Goal: Navigation & Orientation: Find specific page/section

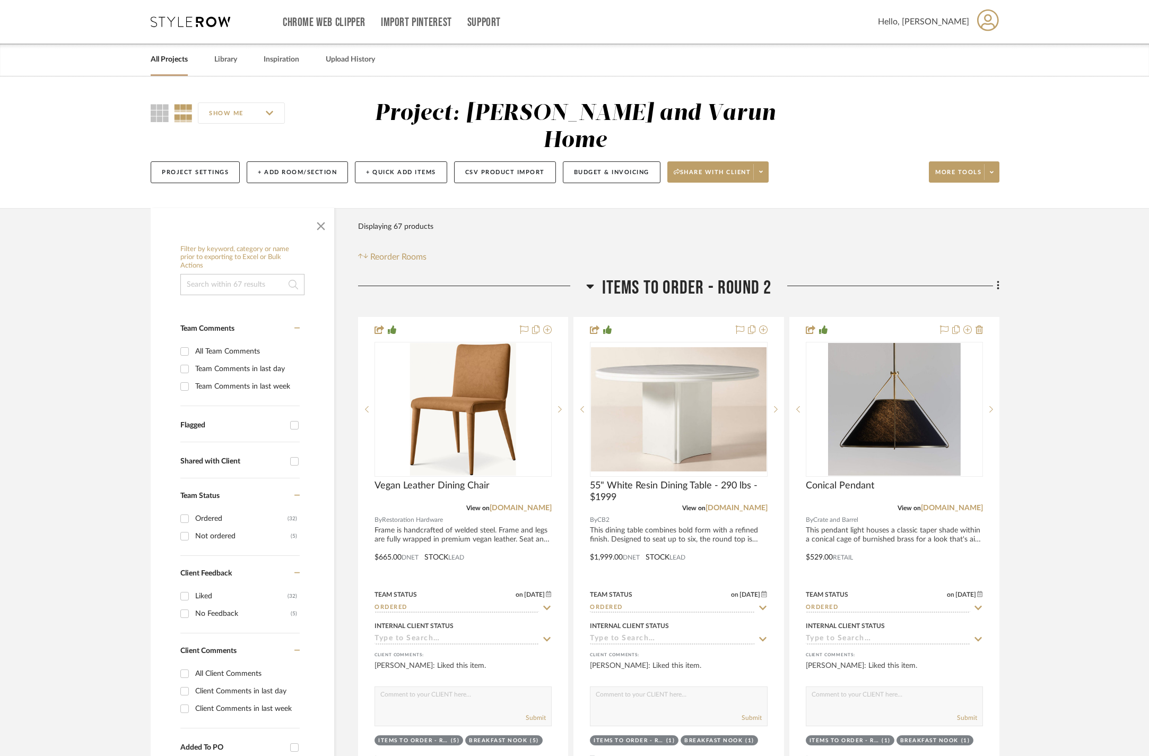
click at [594, 282] on icon at bounding box center [590, 286] width 8 height 13
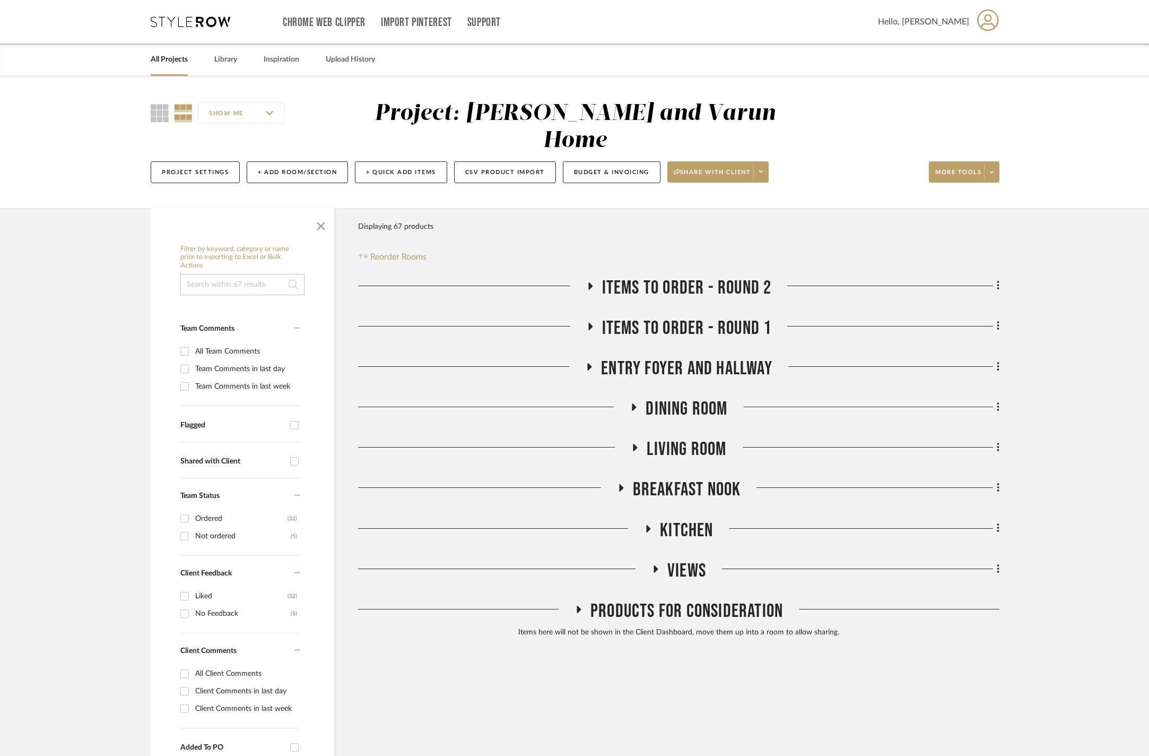
click at [594, 362] on icon at bounding box center [589, 366] width 13 height 8
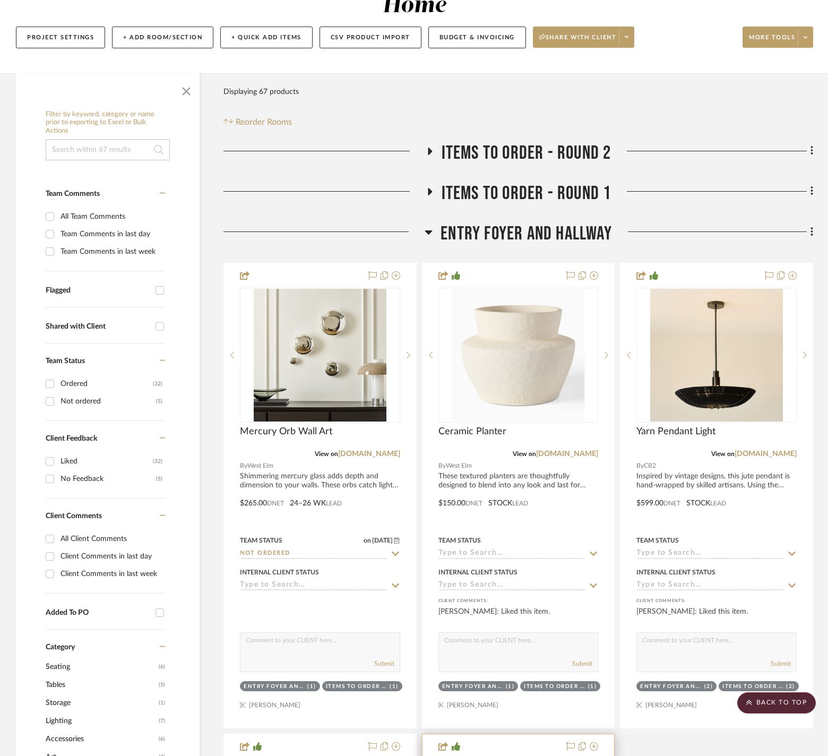
scroll to position [170, 0]
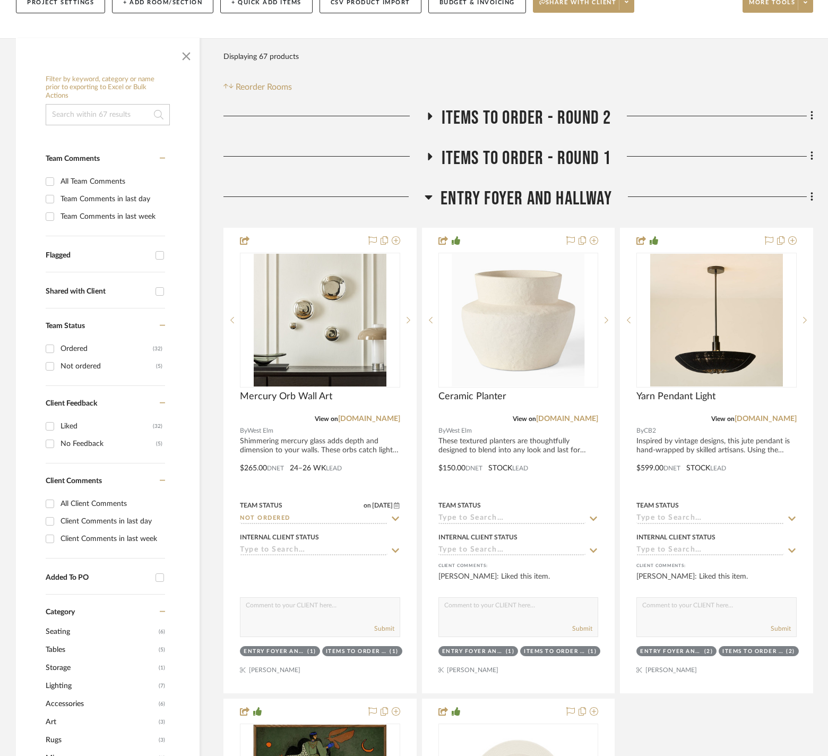
click at [428, 195] on icon at bounding box center [428, 197] width 7 height 4
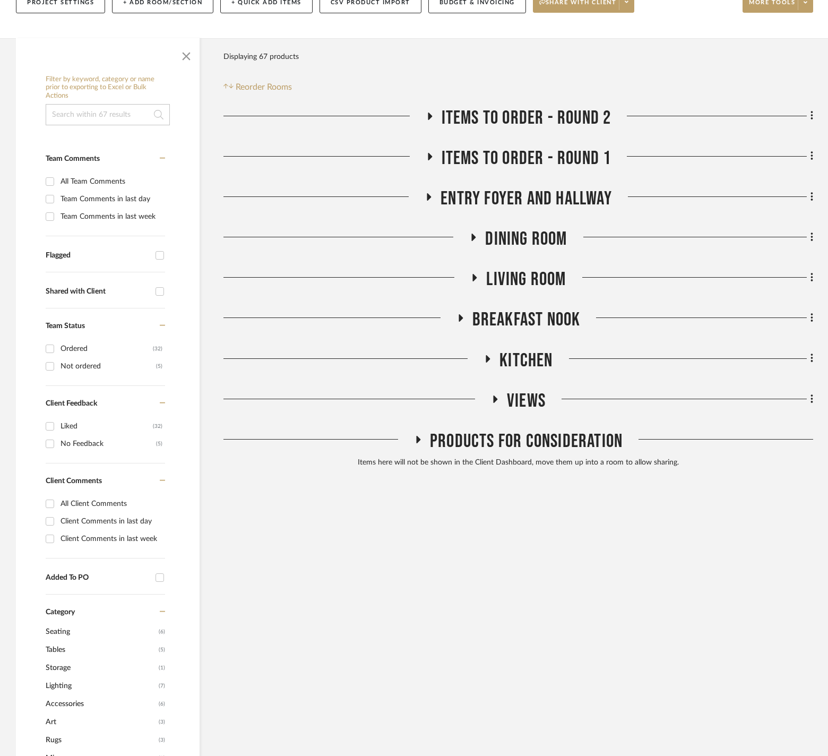
click at [475, 233] on icon at bounding box center [473, 237] width 13 height 8
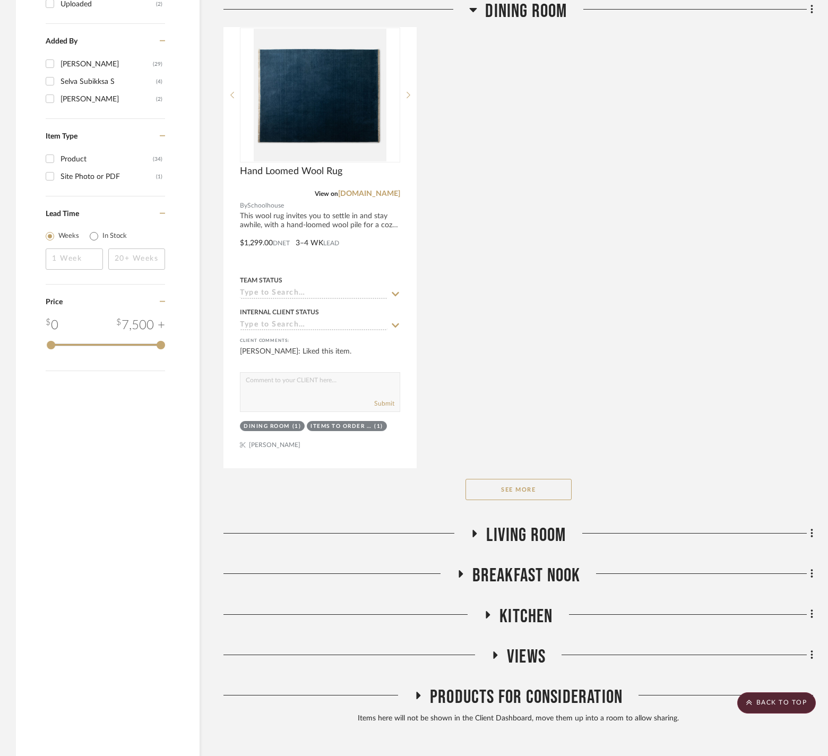
scroll to position [1351, 0]
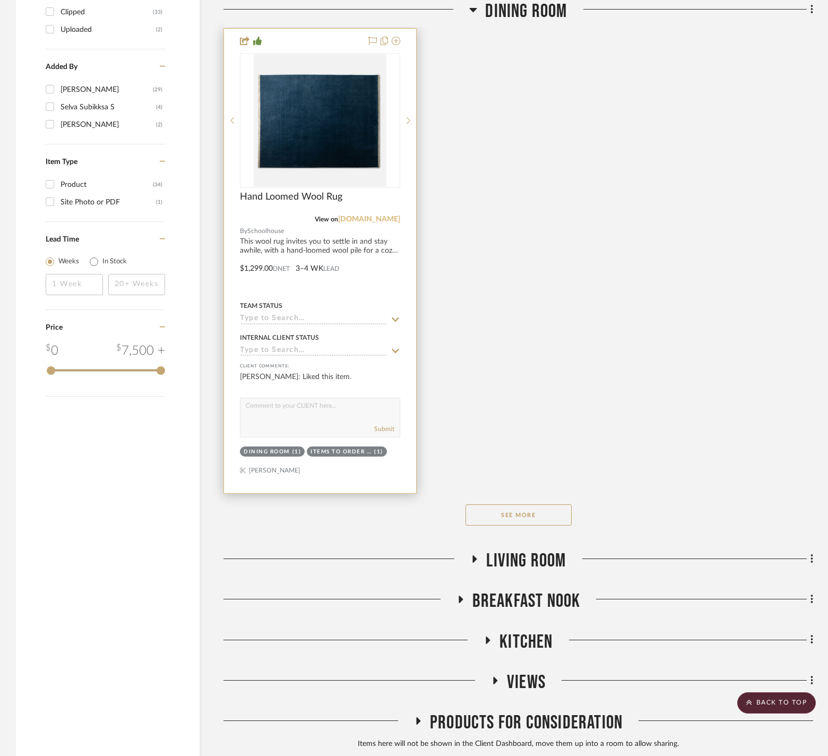
click at [370, 223] on link "[DOMAIN_NAME]" at bounding box center [369, 218] width 62 height 7
click at [339, 287] on div at bounding box center [320, 261] width 192 height 464
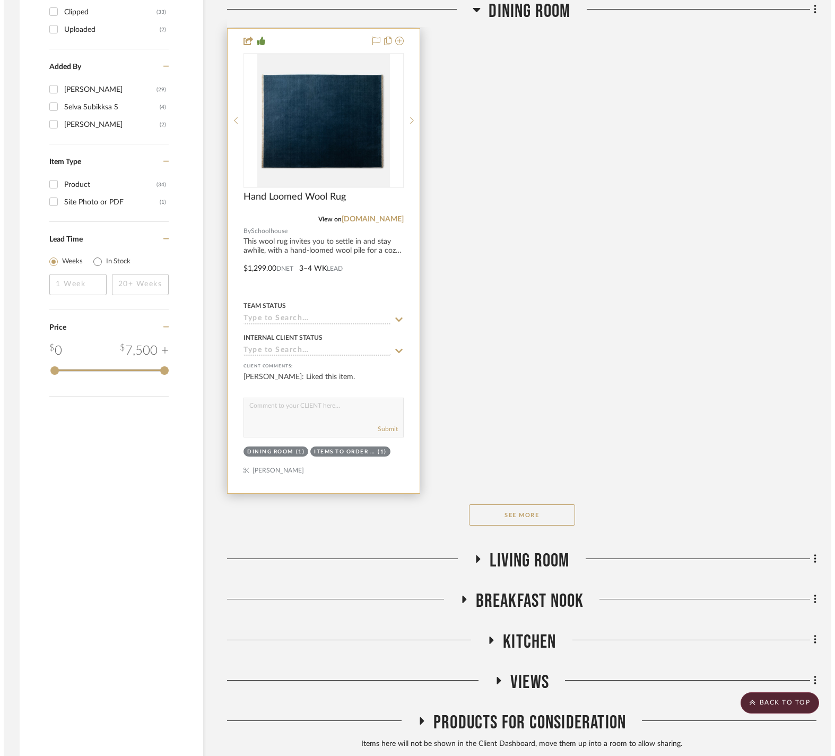
scroll to position [0, 0]
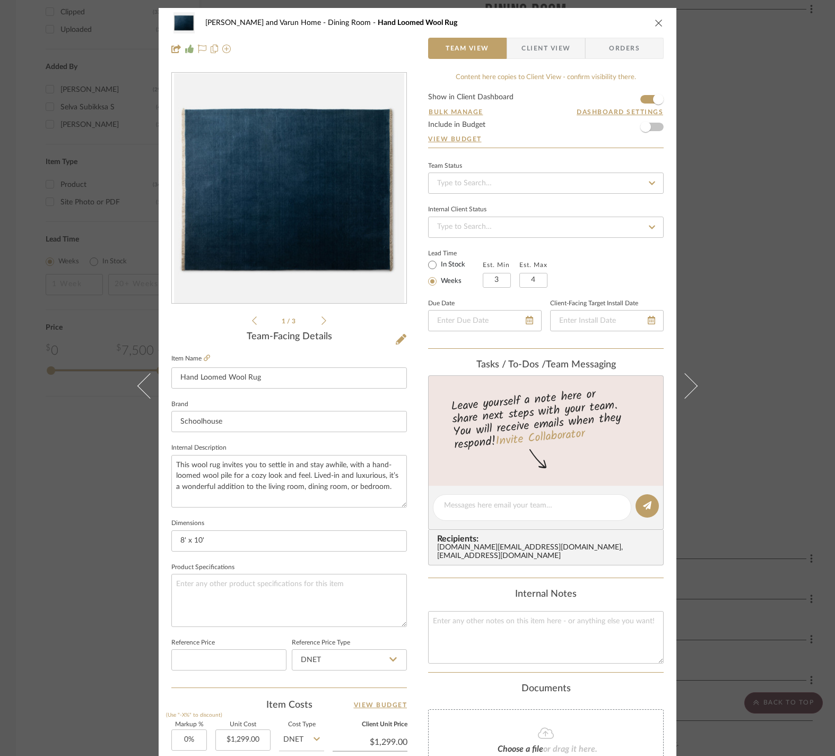
click at [734, 247] on div "[PERSON_NAME] and Varun Home Dining Room Hand Loomed Wool Rug Team View Client …" at bounding box center [417, 378] width 835 height 756
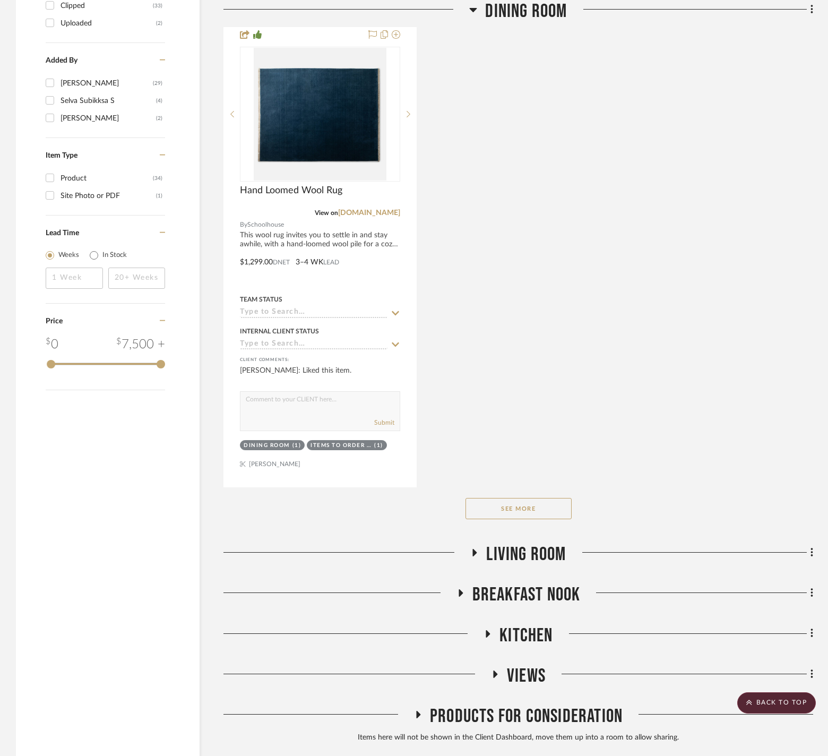
scroll to position [1360, 0]
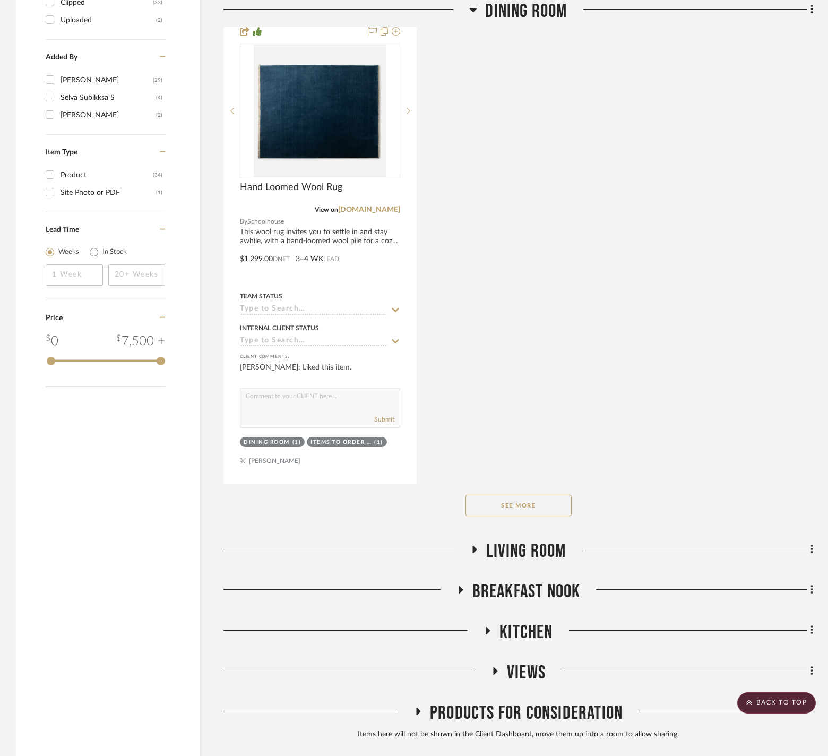
click at [528, 516] on button "See More" at bounding box center [518, 505] width 106 height 21
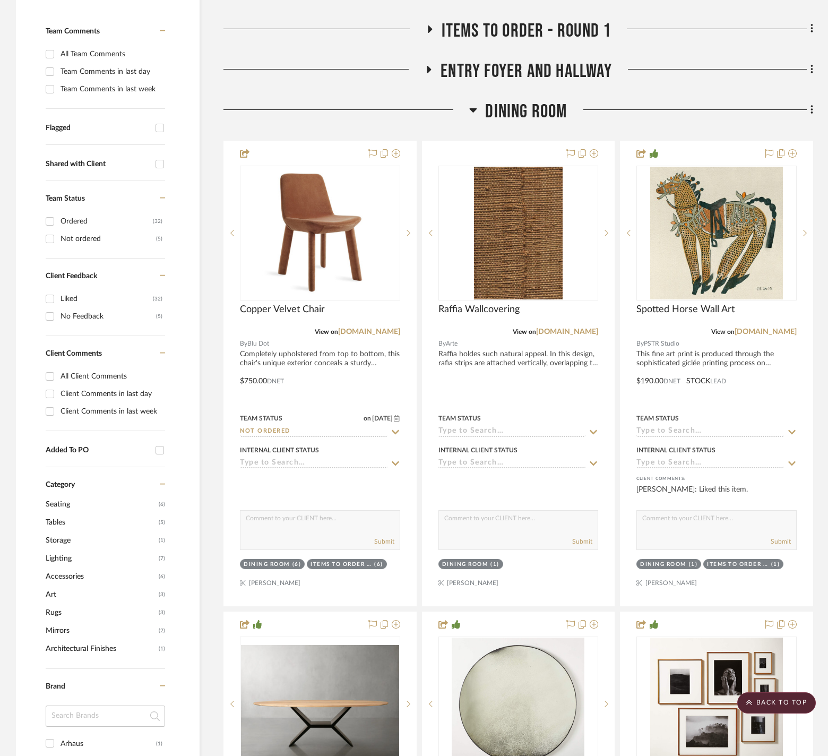
scroll to position [204, 0]
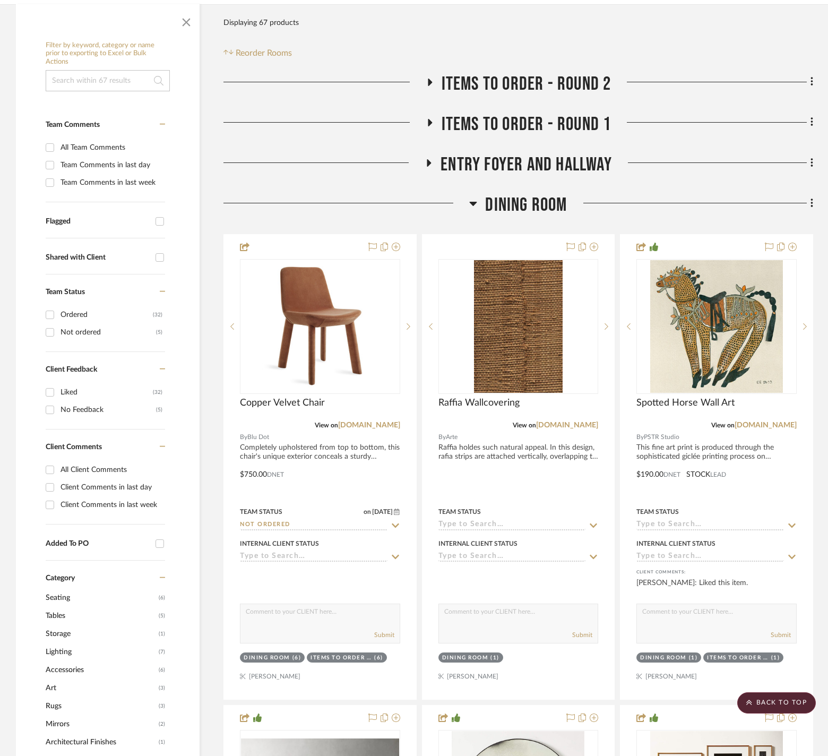
click at [476, 201] on icon at bounding box center [473, 203] width 8 height 13
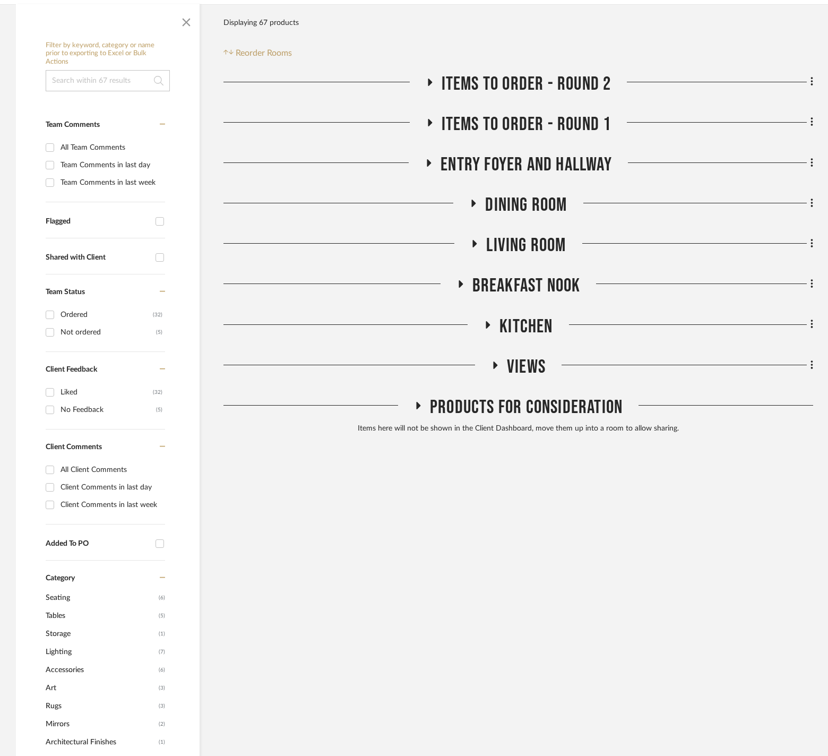
click at [476, 240] on icon at bounding box center [474, 244] width 13 height 8
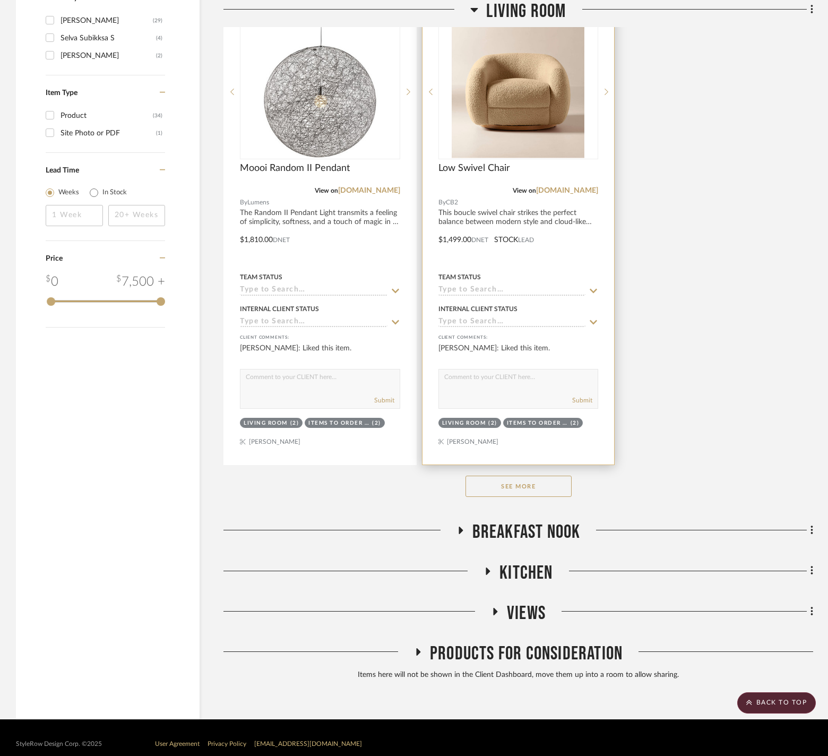
scroll to position [1421, 0]
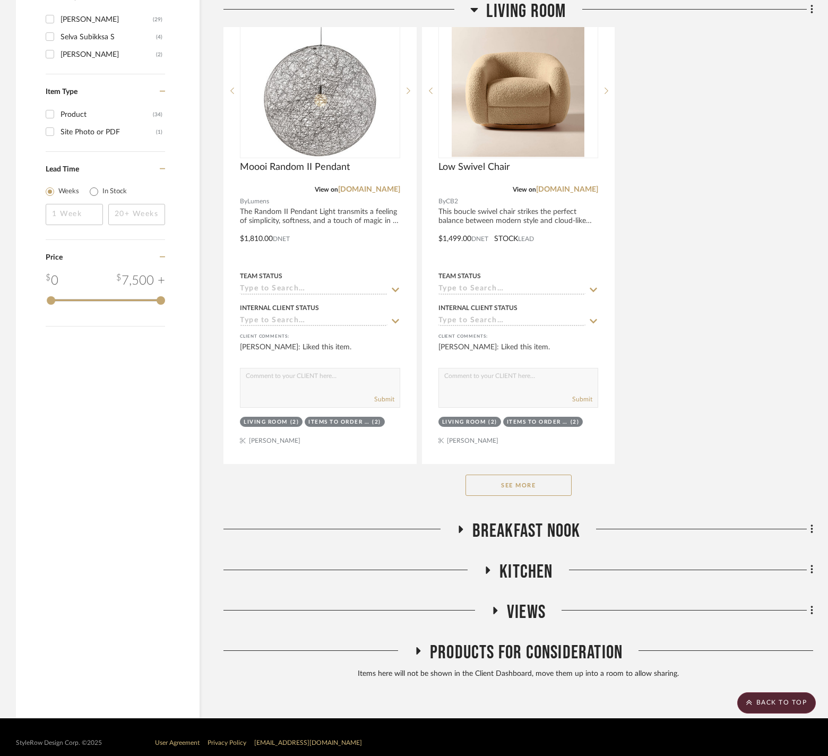
click at [515, 496] on button "See More" at bounding box center [518, 484] width 106 height 21
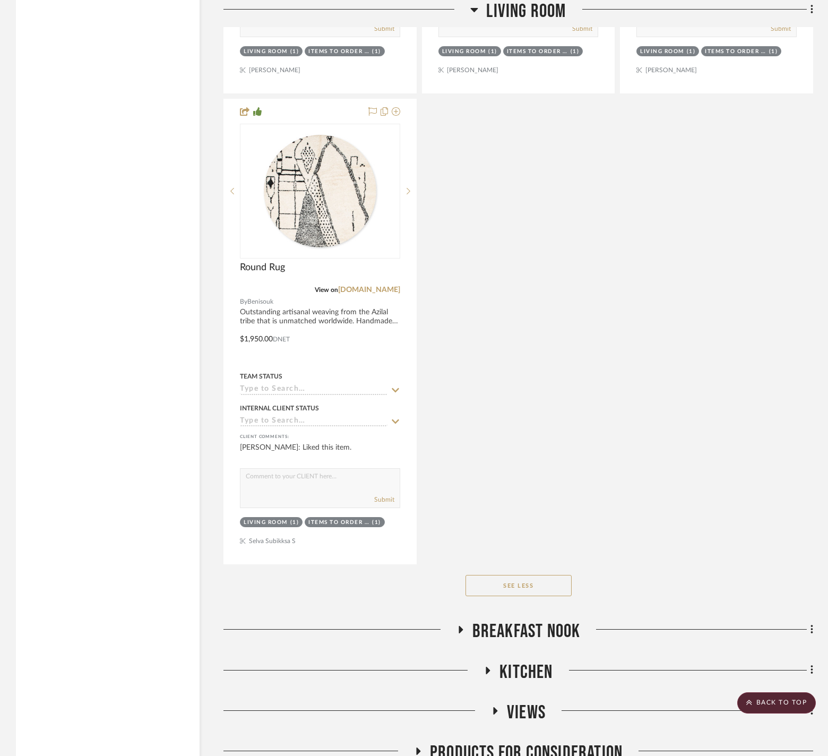
scroll to position [2757, 0]
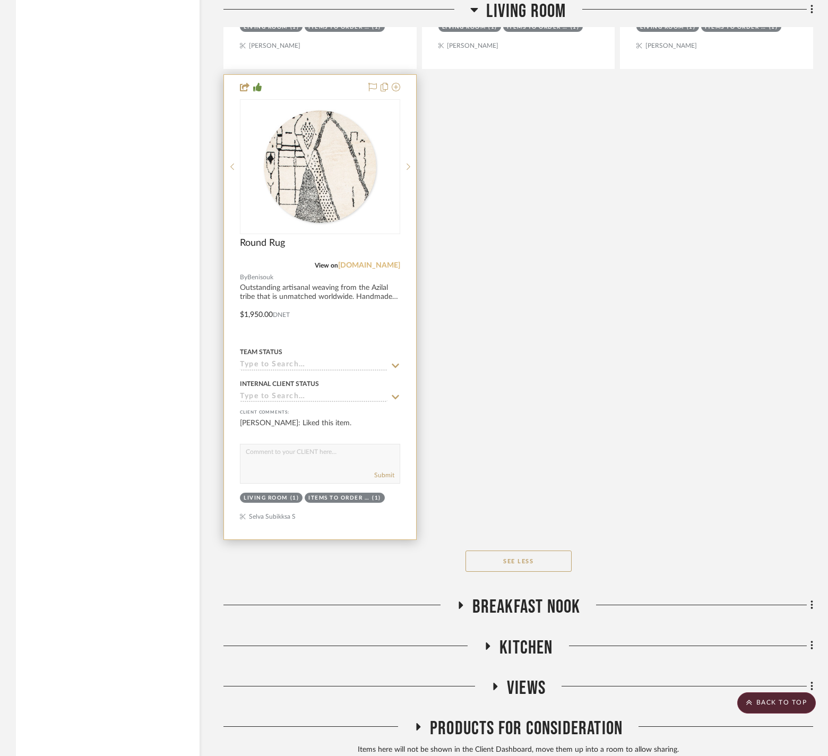
click at [380, 269] on link "[DOMAIN_NAME]" at bounding box center [369, 265] width 62 height 7
click at [341, 412] on div at bounding box center [320, 307] width 192 height 464
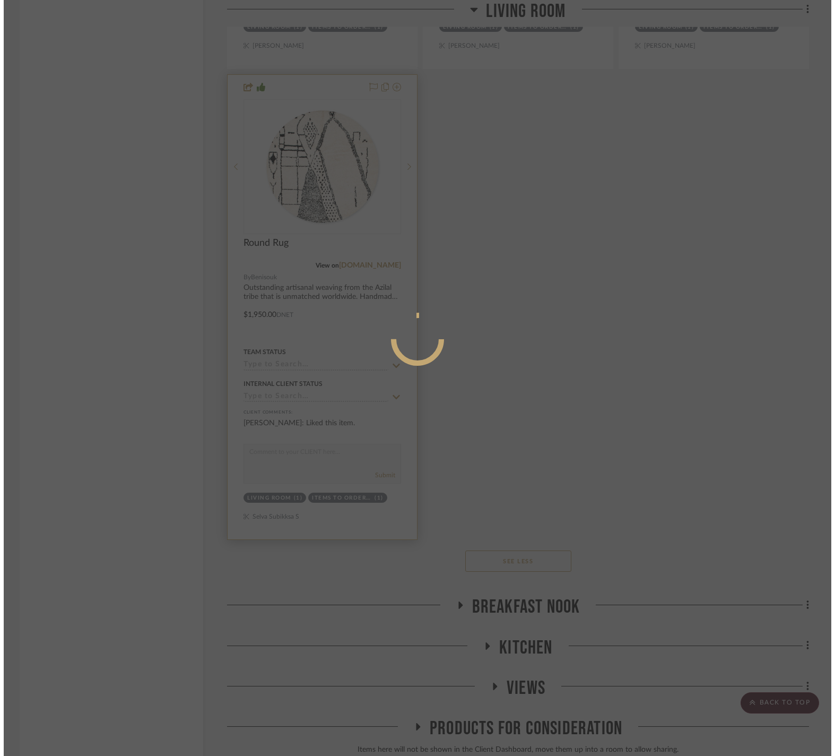
scroll to position [0, 0]
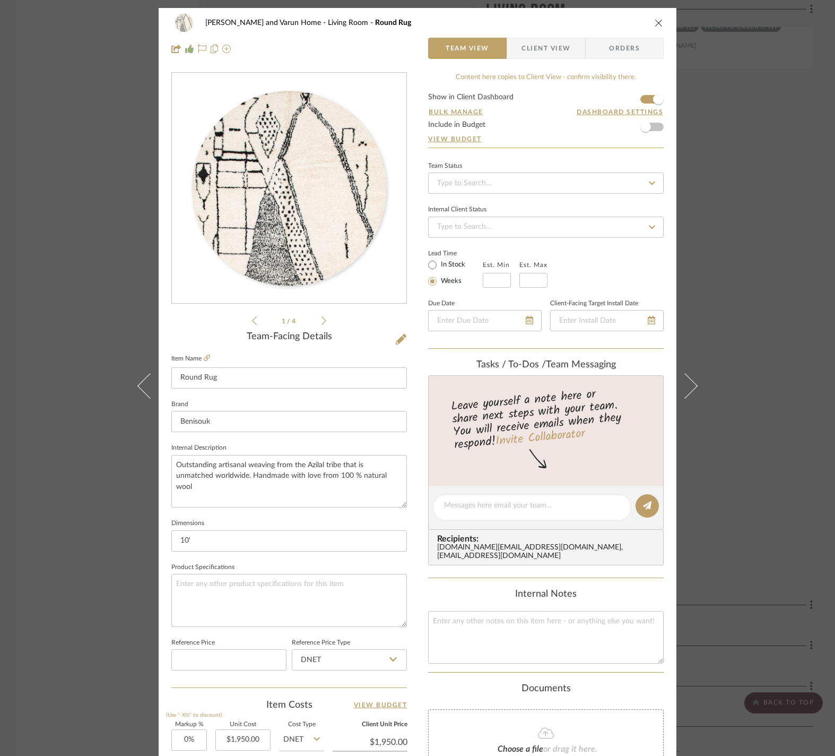
click at [54, 276] on div "[PERSON_NAME] and Varun Home Living Room Round Rug Team View Client View Orders…" at bounding box center [417, 378] width 835 height 756
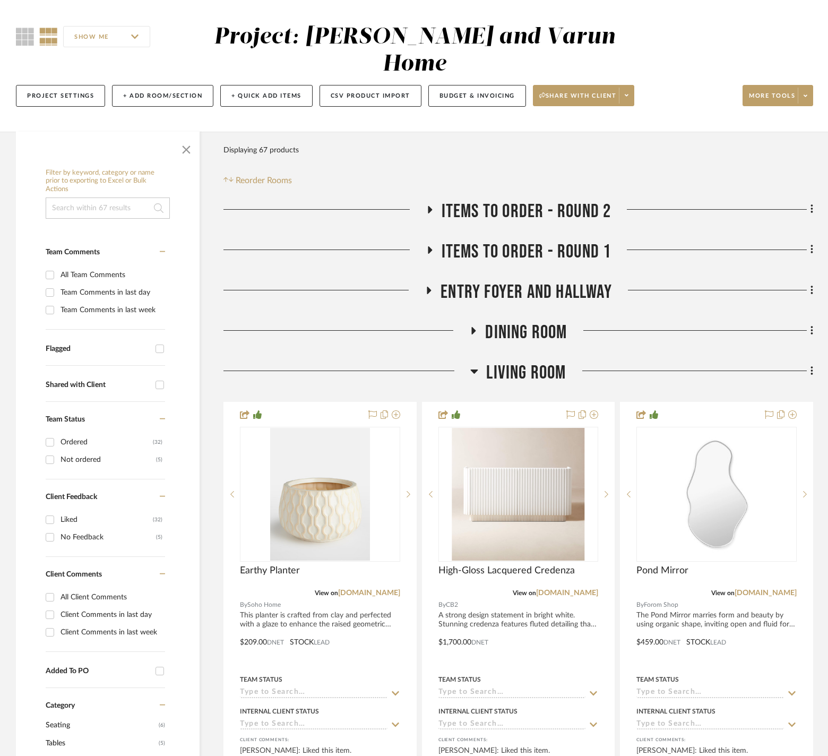
scroll to position [85, 0]
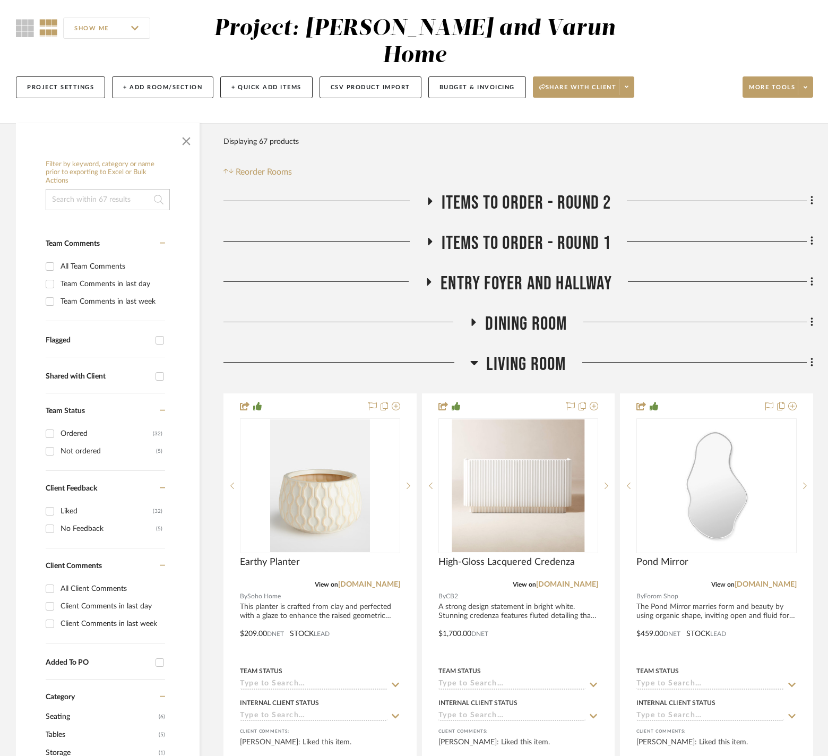
click at [475, 359] on icon at bounding box center [474, 362] width 8 height 13
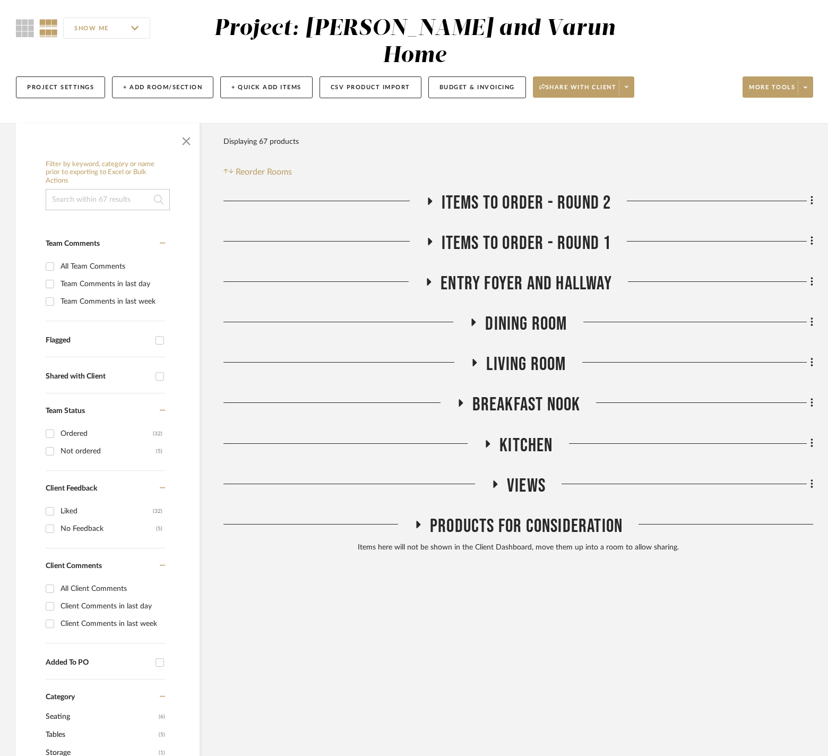
click at [457, 402] on fa-icon at bounding box center [460, 405] width 8 height 15
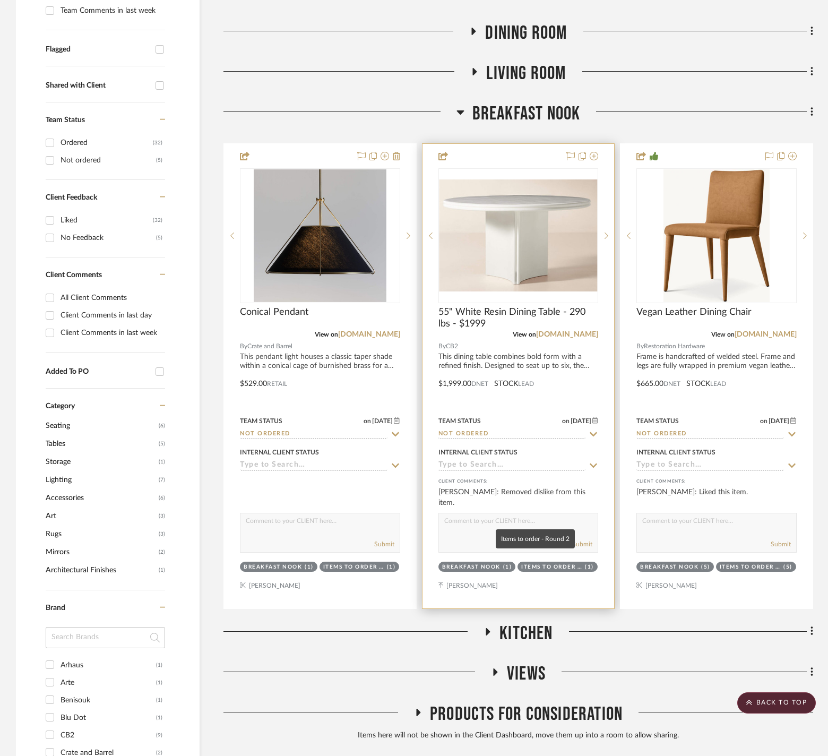
scroll to position [353, 0]
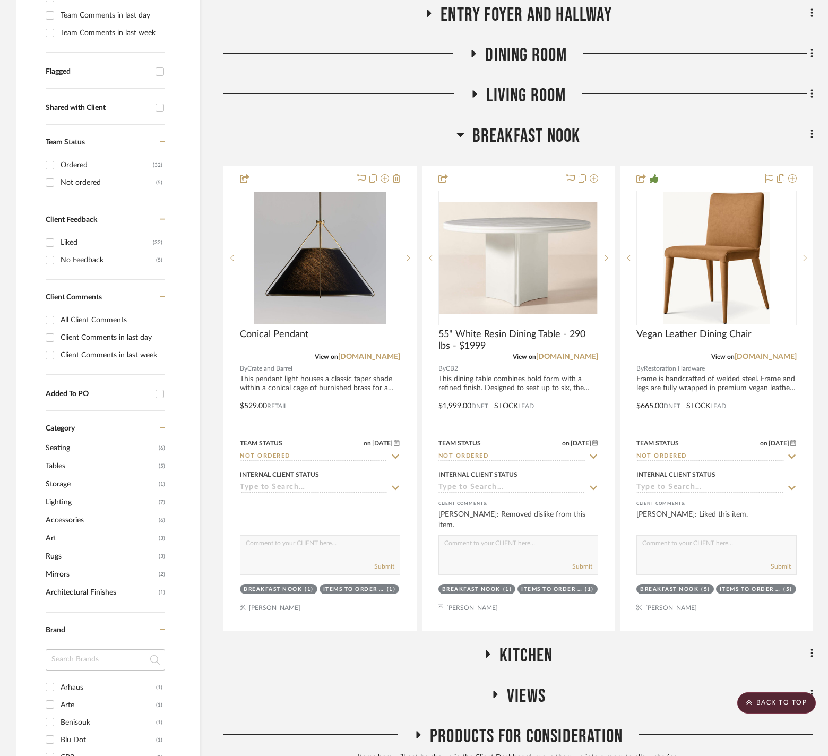
click at [463, 133] on icon at bounding box center [459, 135] width 7 height 4
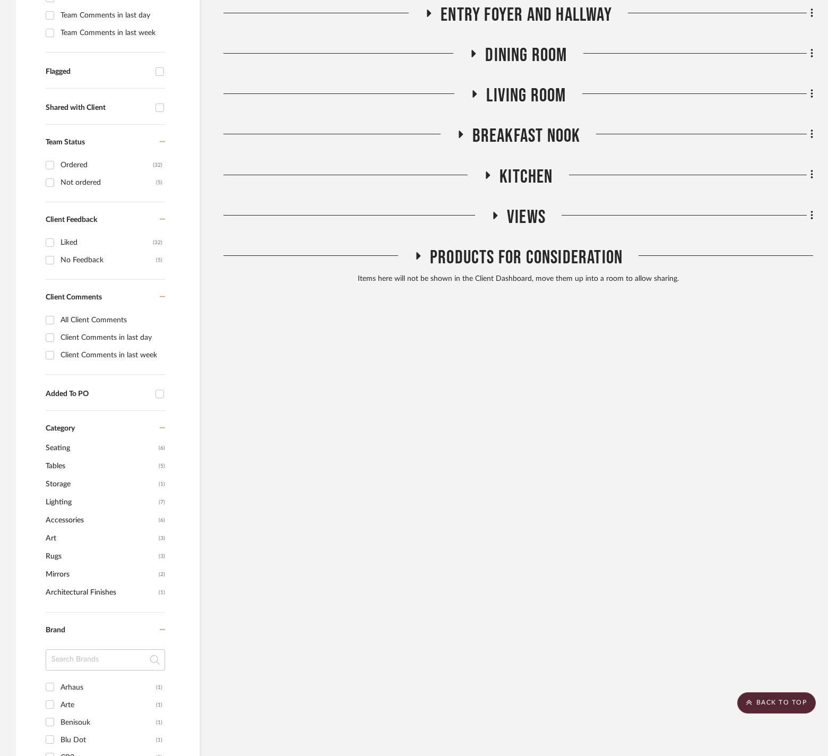
click at [487, 171] on icon at bounding box center [488, 174] width 4 height 7
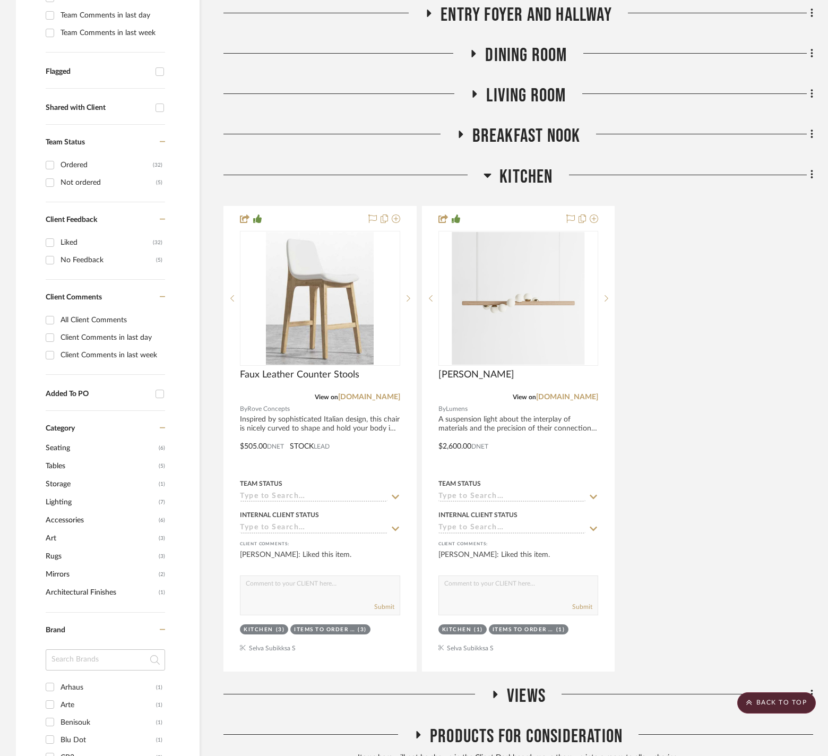
click at [493, 170] on h3 "Kitchen" at bounding box center [517, 177] width 69 height 23
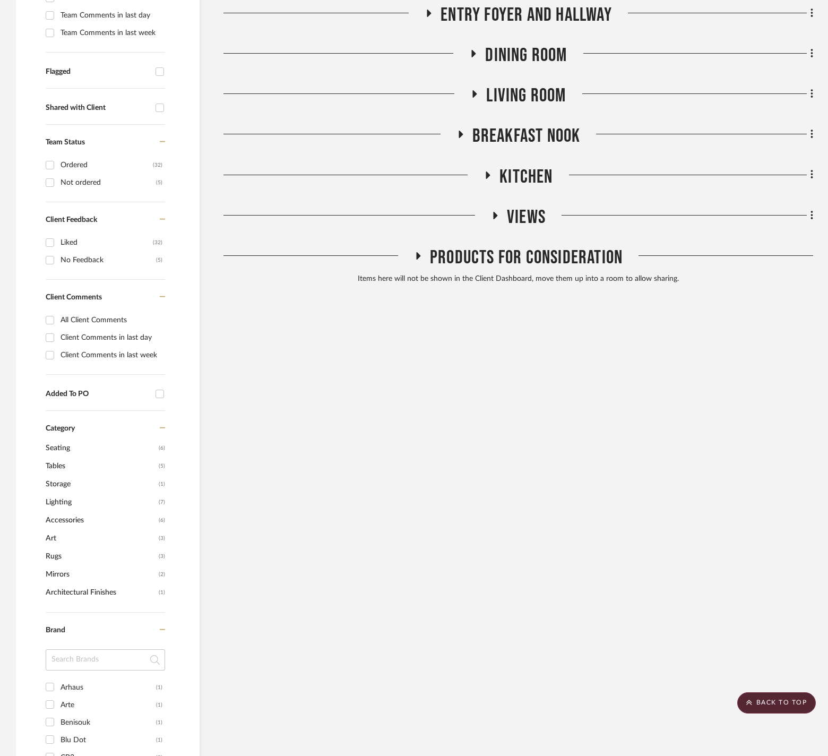
click at [495, 214] on fa-icon at bounding box center [495, 218] width 8 height 15
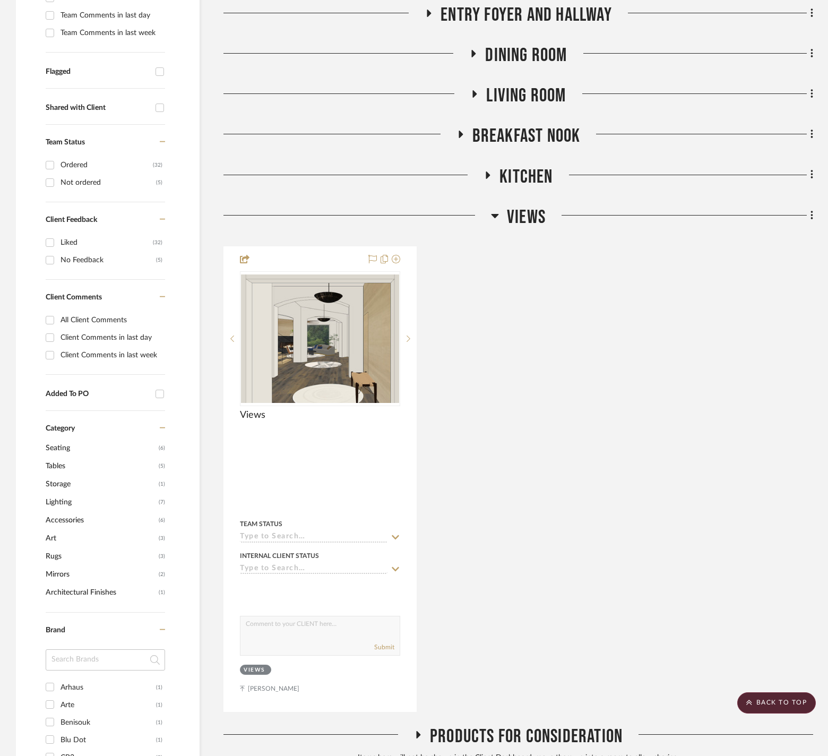
click at [495, 214] on icon at bounding box center [495, 215] width 8 height 13
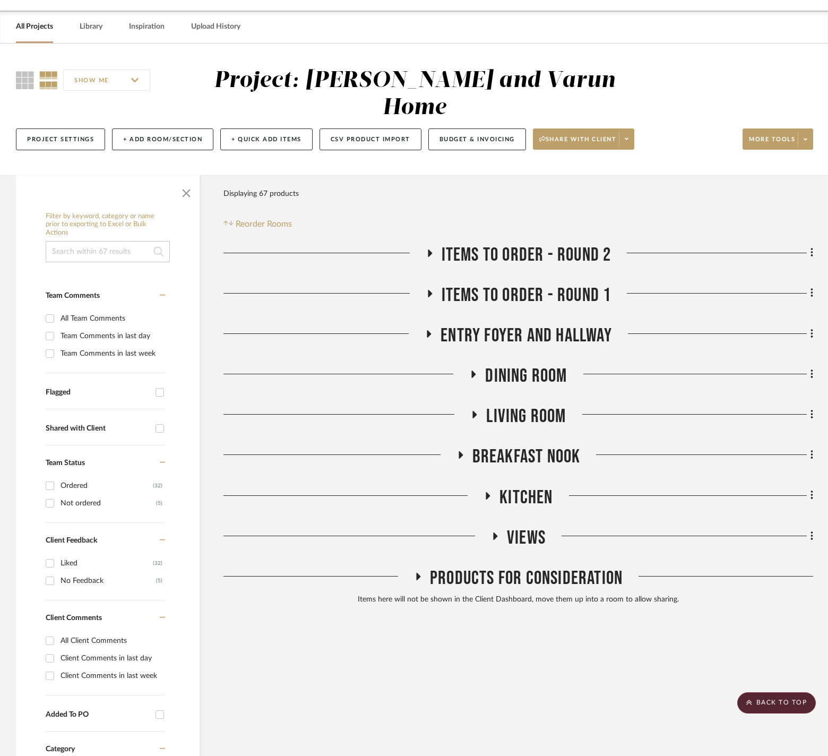
scroll to position [38, 0]
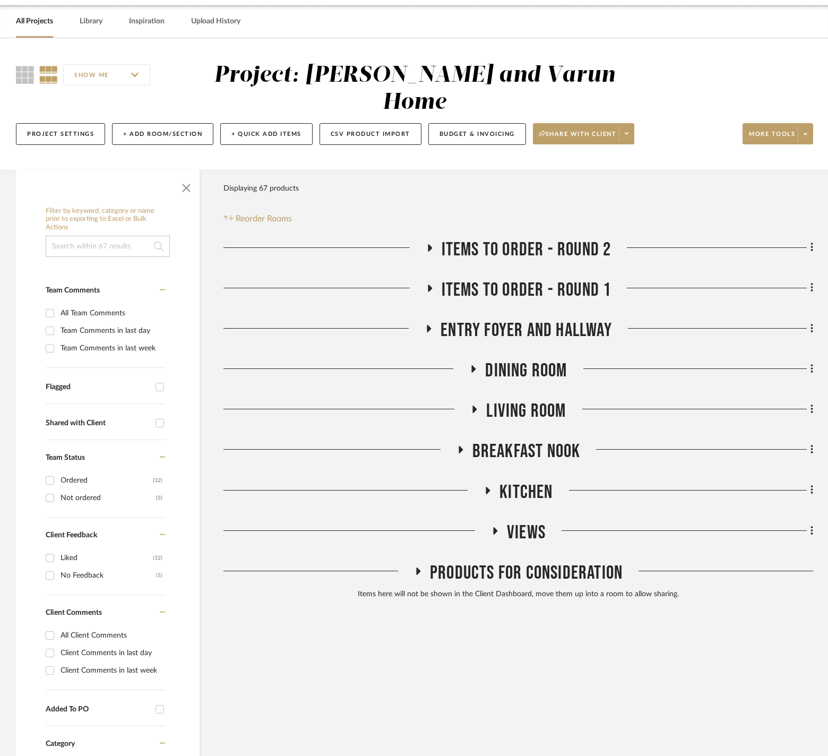
click at [429, 244] on icon at bounding box center [430, 247] width 4 height 7
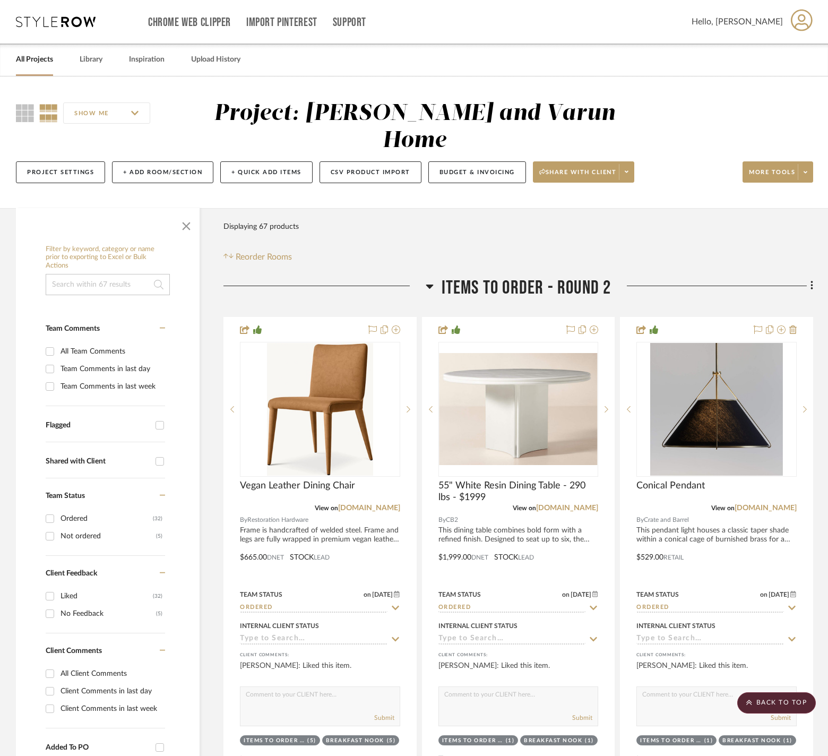
scroll to position [0, 0]
click at [431, 282] on icon at bounding box center [430, 286] width 8 height 13
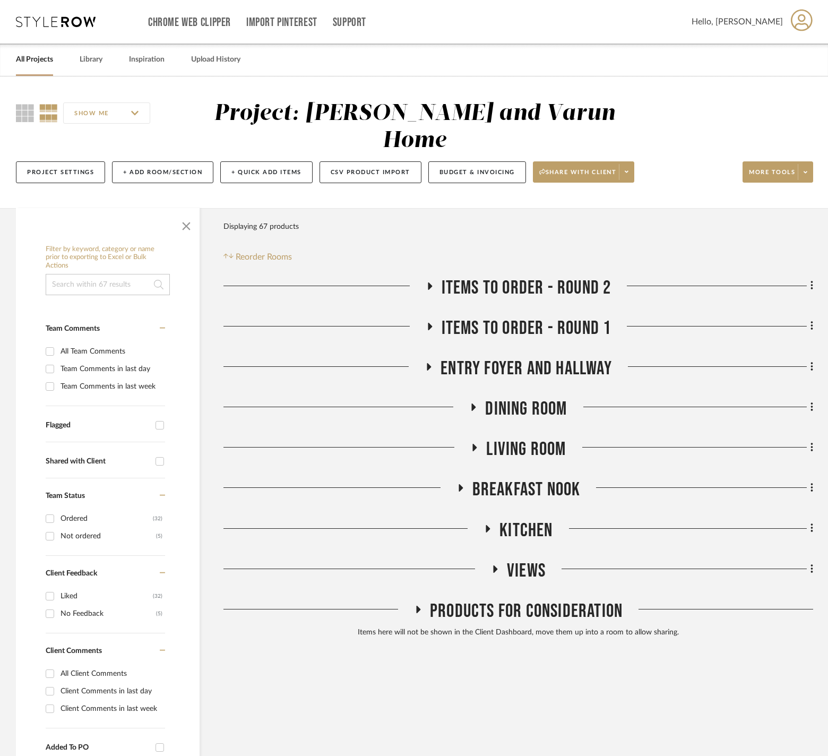
click at [426, 322] on icon at bounding box center [429, 326] width 13 height 8
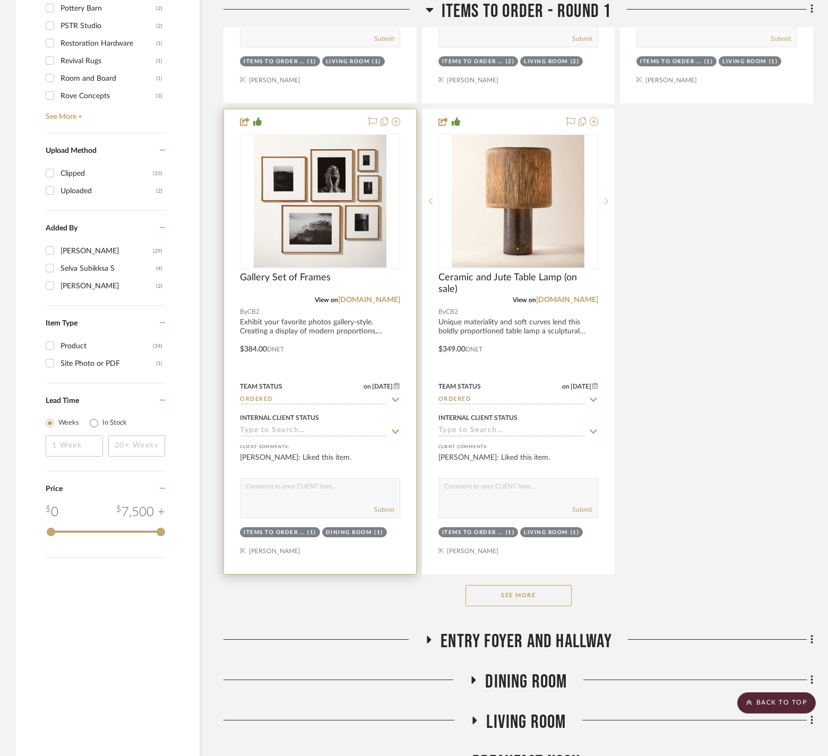
scroll to position [1203, 0]
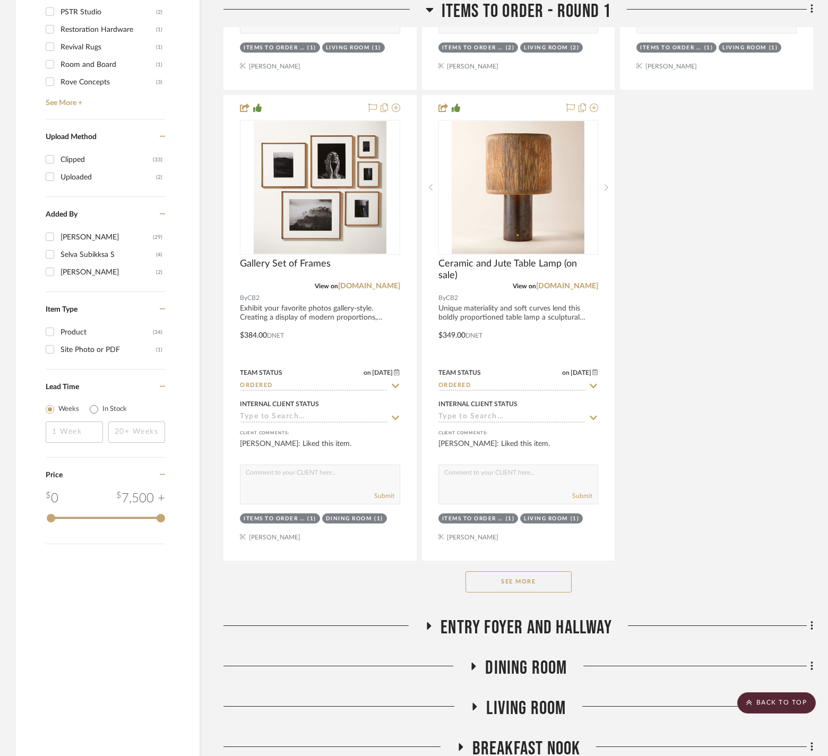
click at [488, 592] on button "See More" at bounding box center [518, 581] width 106 height 21
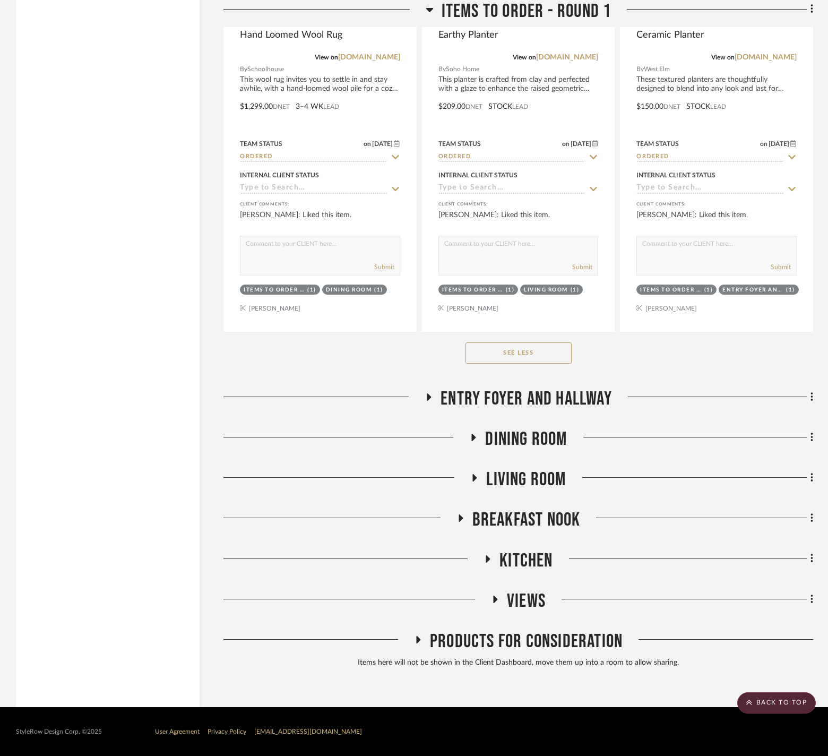
scroll to position [4462, 0]
click at [430, 395] on icon at bounding box center [429, 396] width 4 height 7
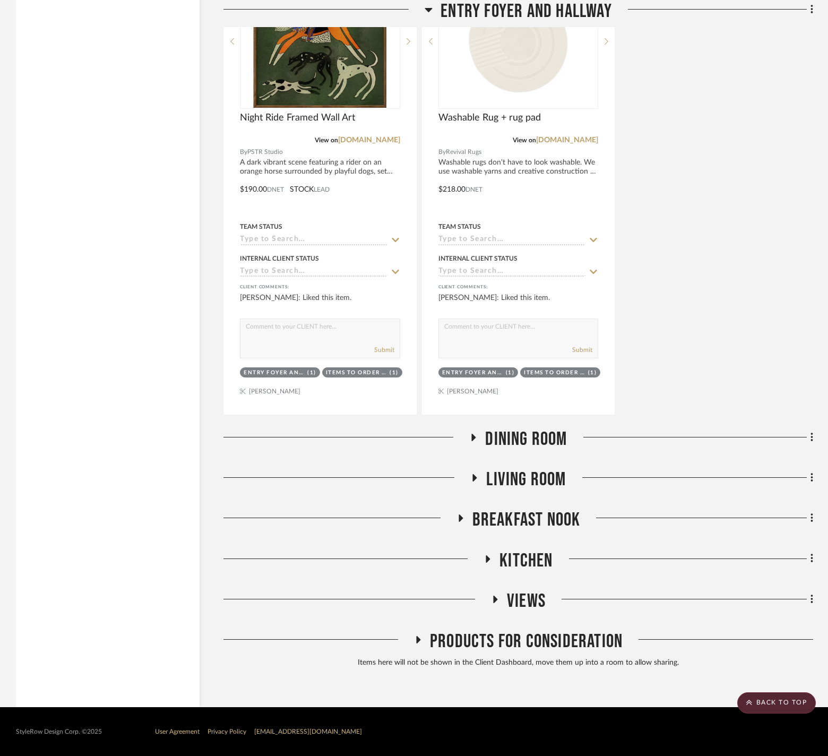
scroll to position [5459, 0]
click at [473, 436] on icon at bounding box center [474, 437] width 4 height 7
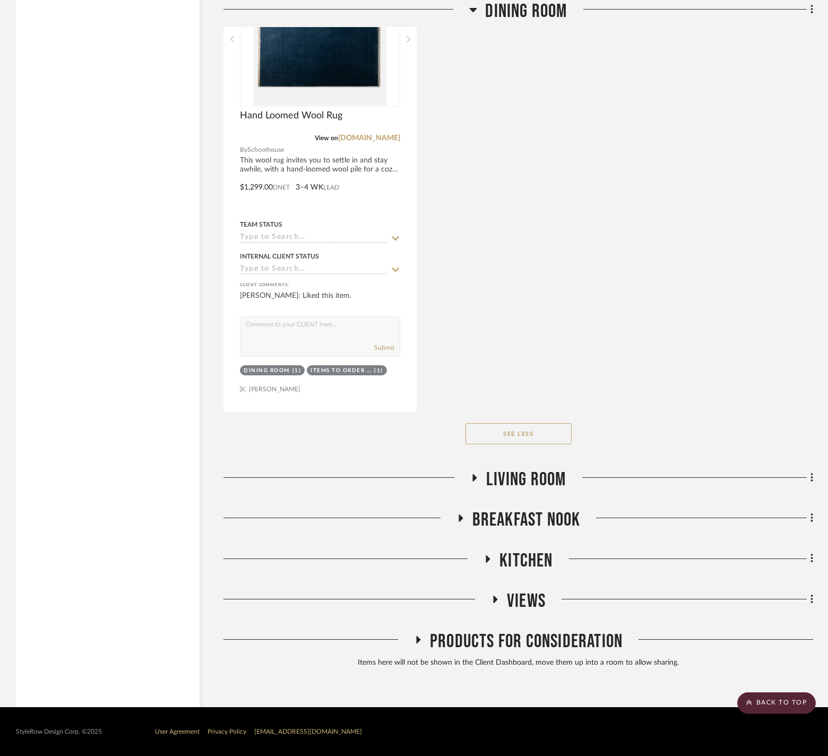
scroll to position [6946, 0]
click at [474, 481] on icon at bounding box center [475, 477] width 4 height 7
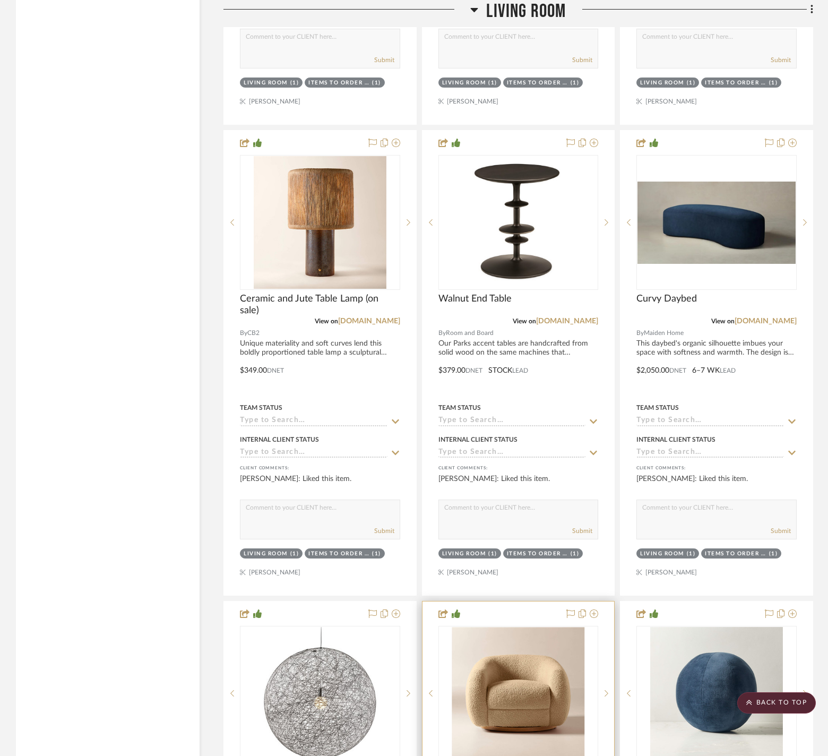
scroll to position [7441, 0]
